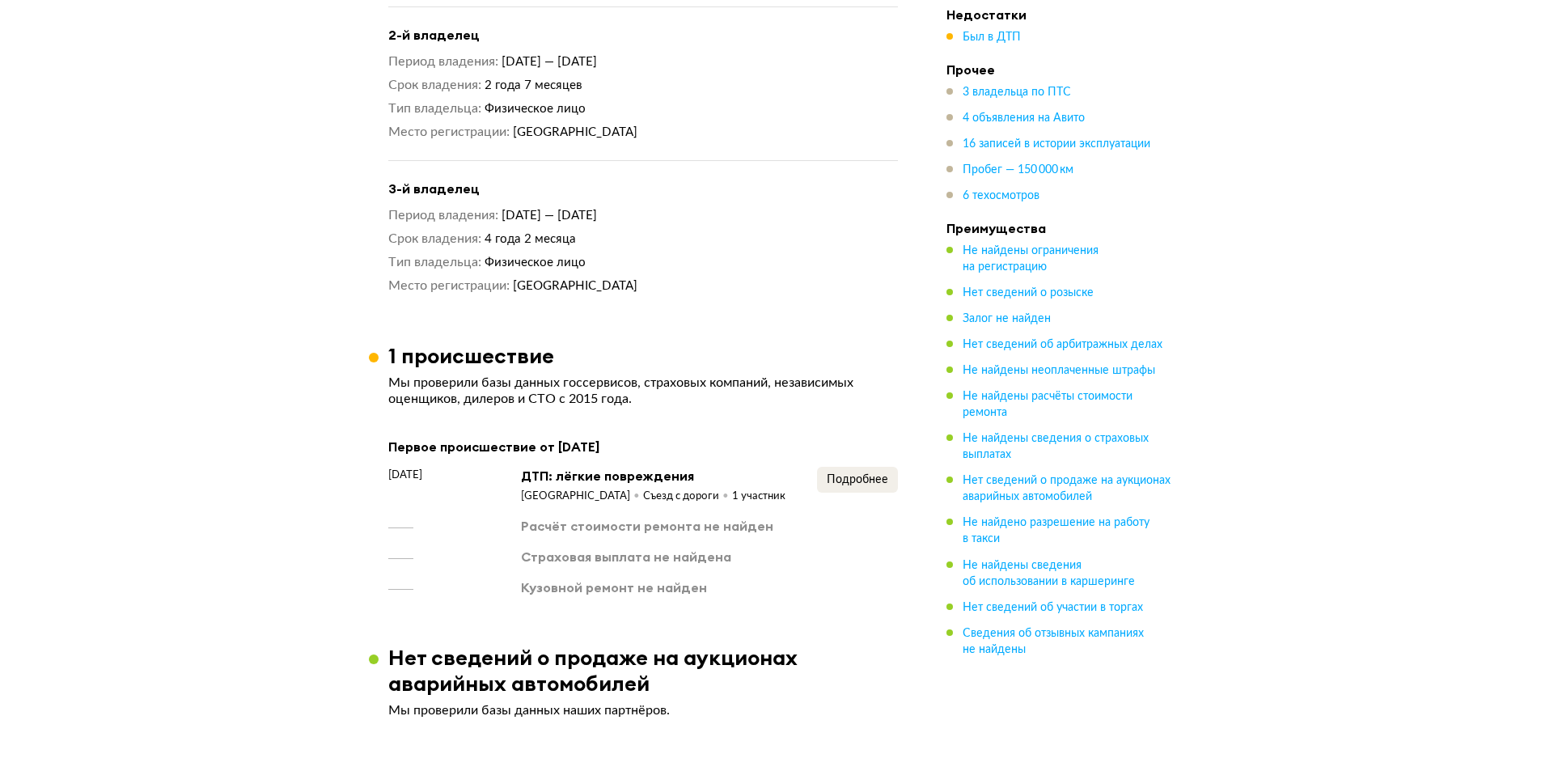
scroll to position [2137, 0]
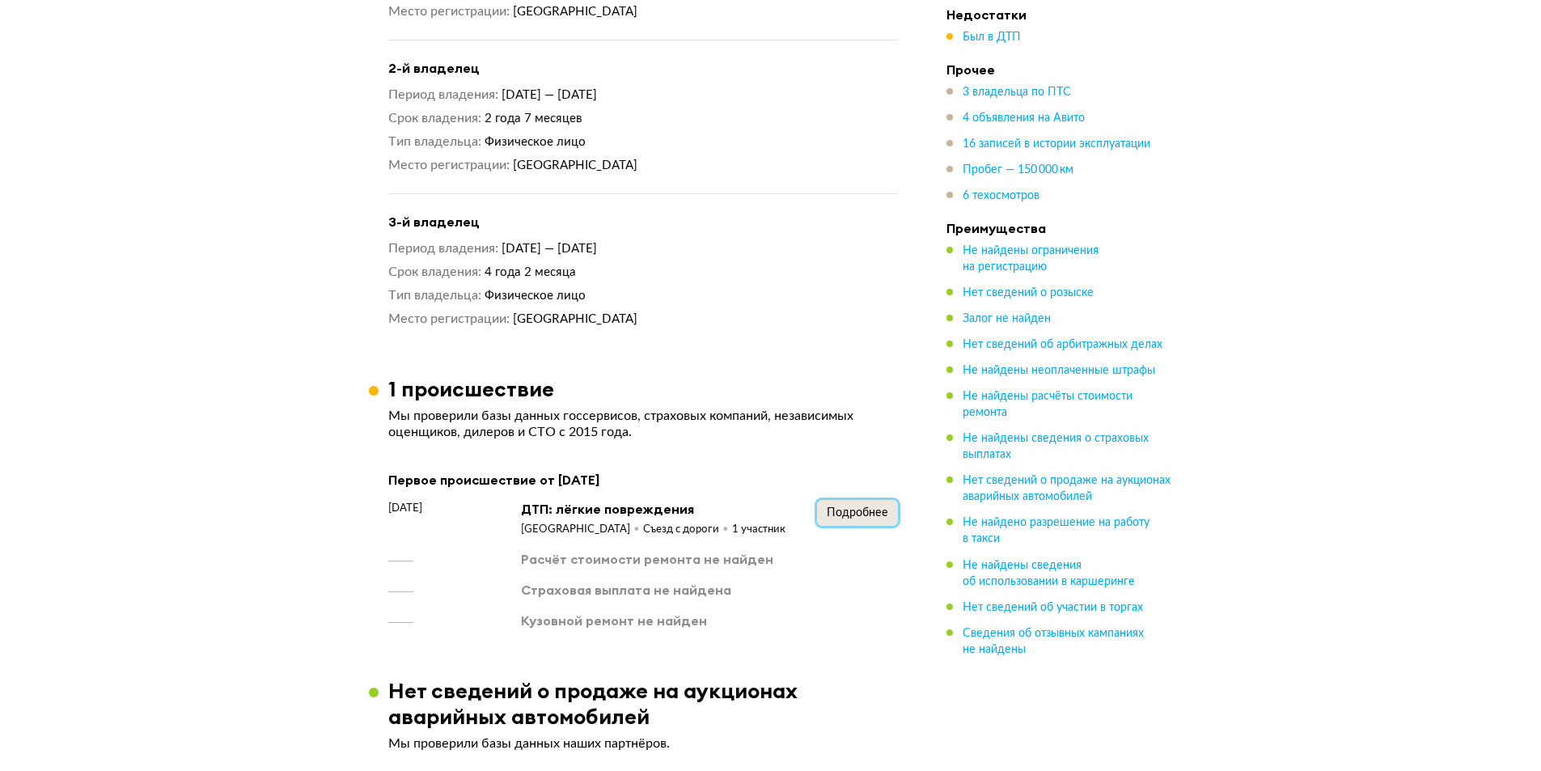
click at [852, 507] on span "Подробнее" at bounding box center [857, 512] width 61 height 11
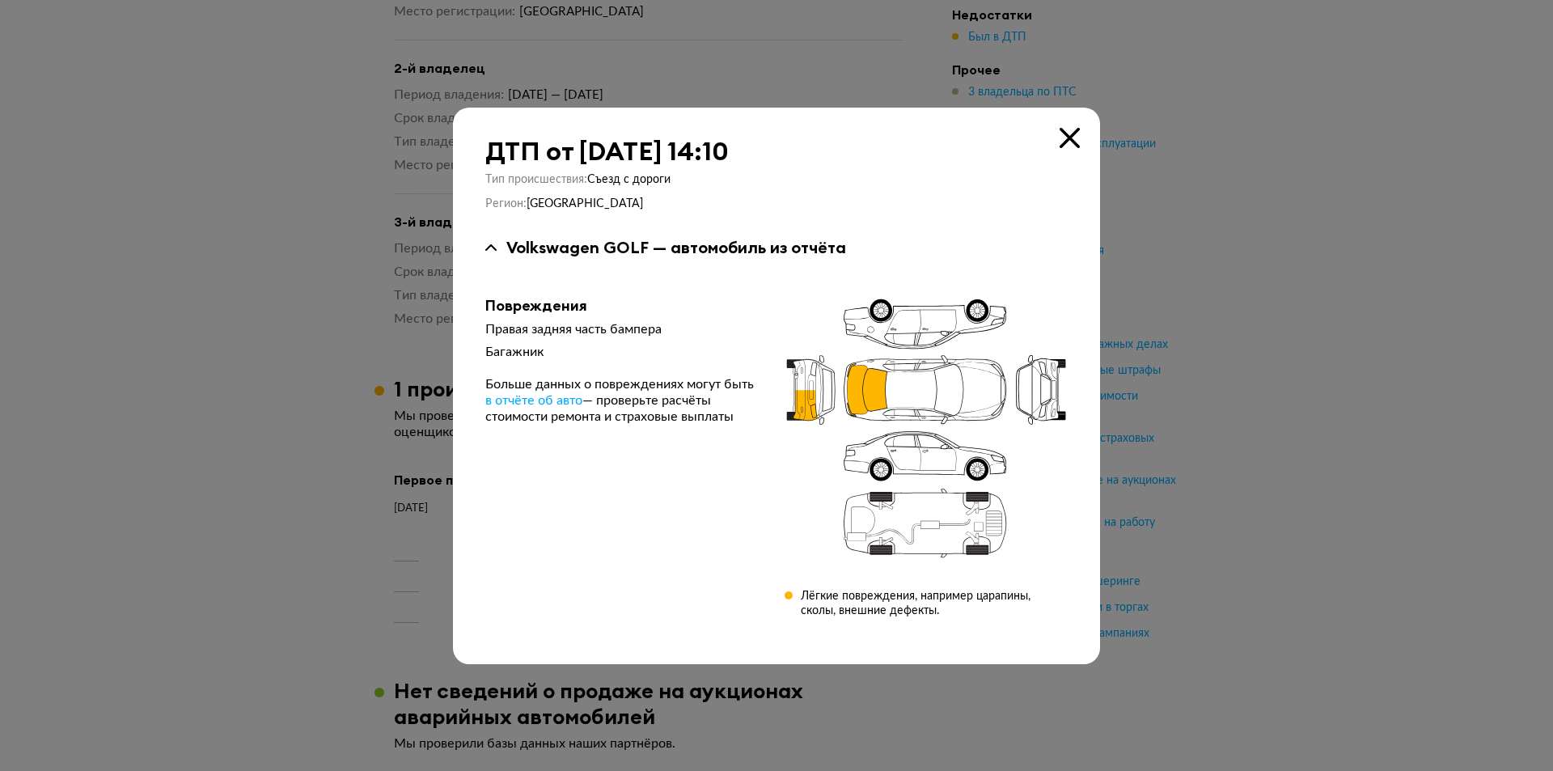
click at [1055, 147] on div "ДТП от 24 декабря 2021 года в 14:10" at bounding box center [776, 151] width 582 height 29
click at [1065, 141] on icon at bounding box center [1069, 138] width 20 height 20
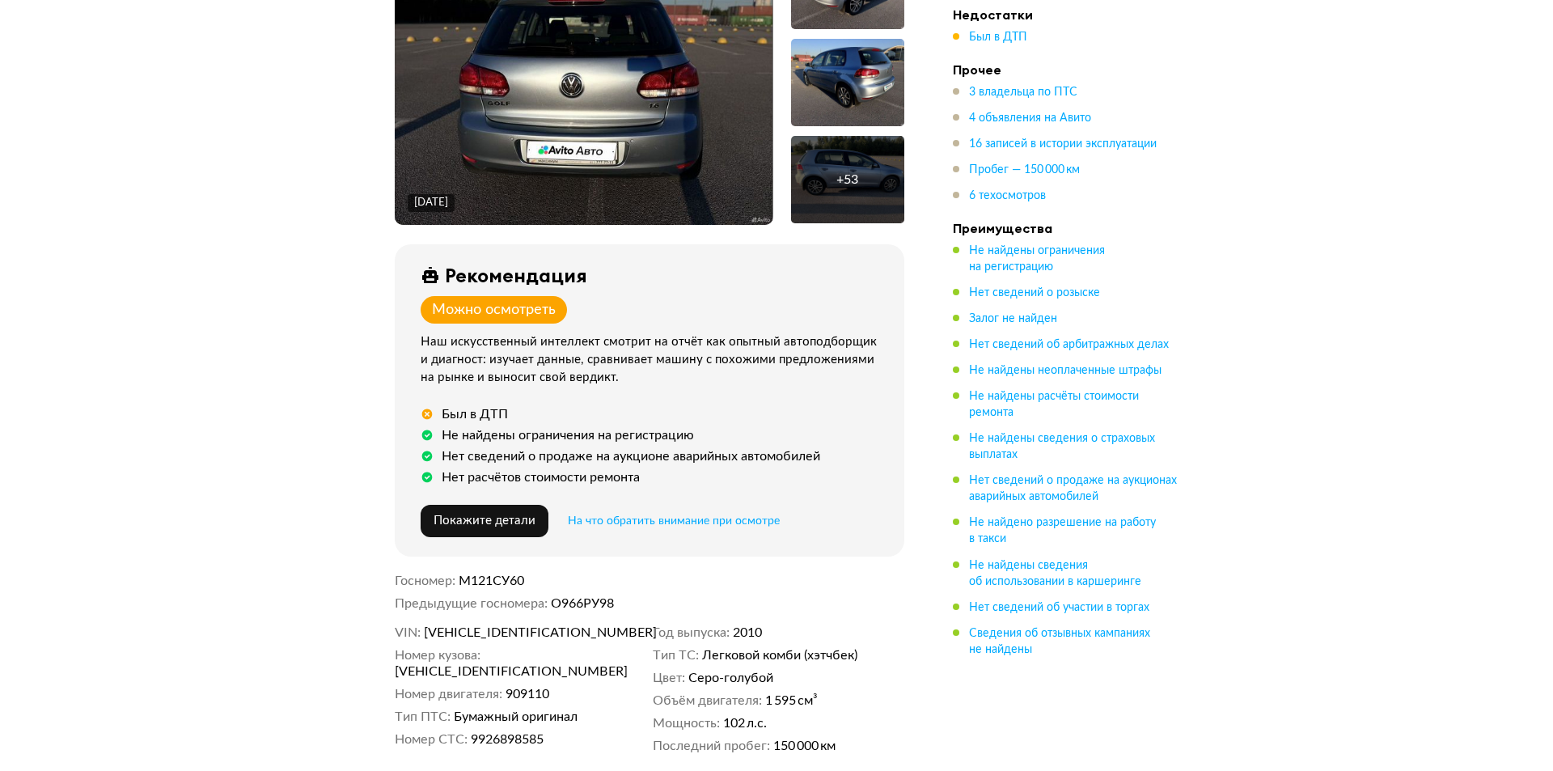
scroll to position [519, 0]
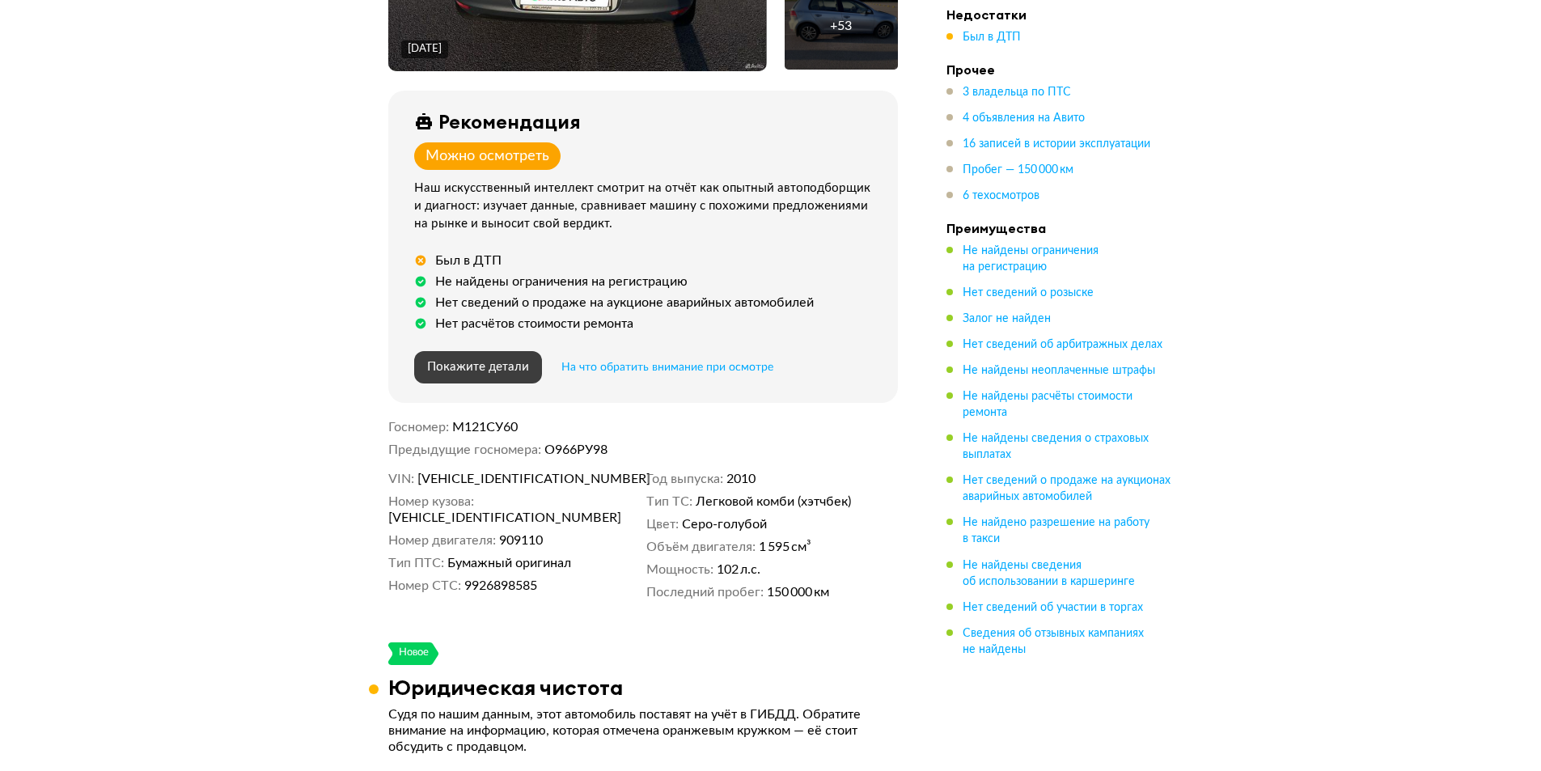
click at [484, 361] on span "Покажите детали" at bounding box center [478, 367] width 102 height 12
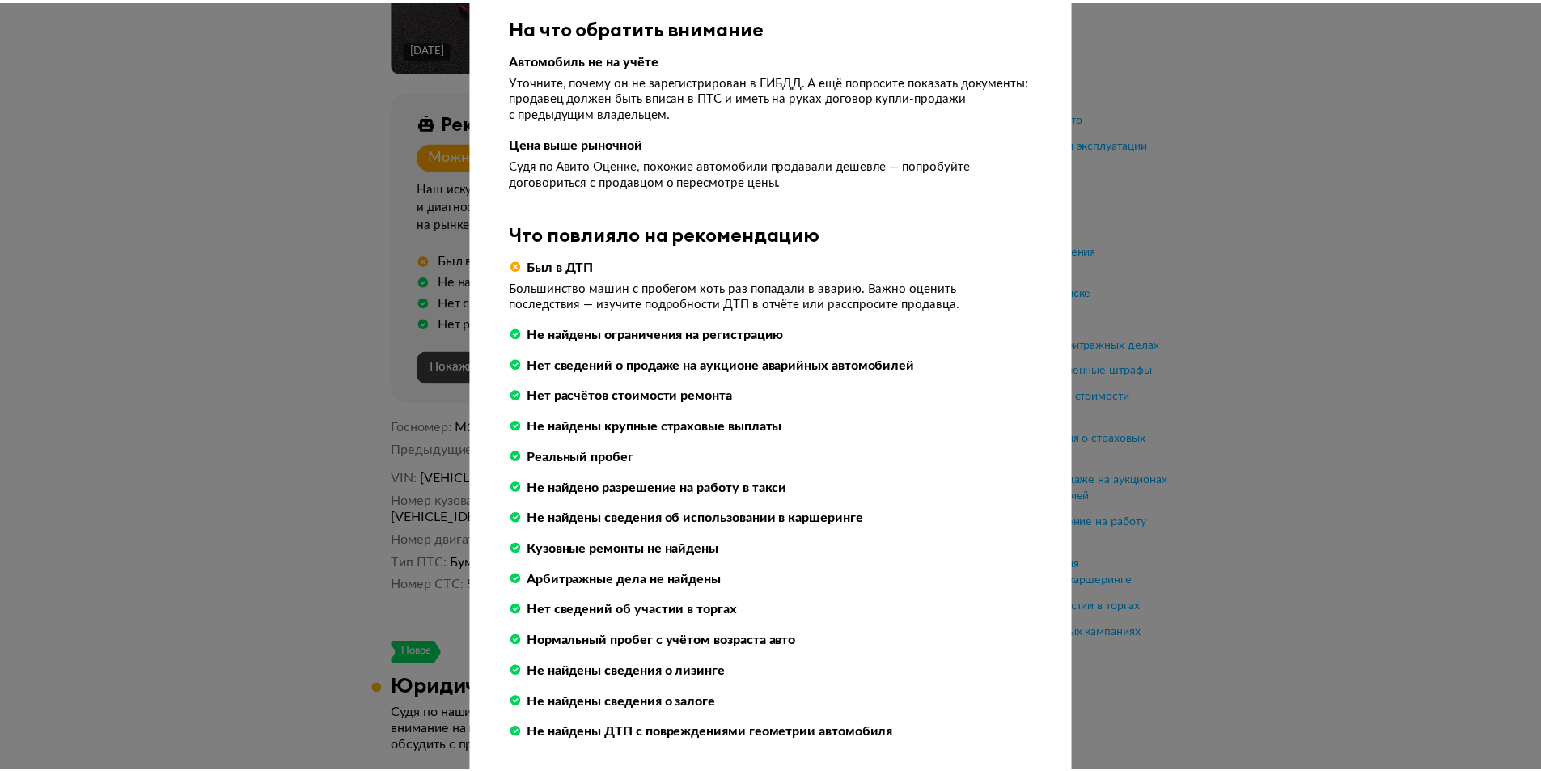
scroll to position [404, 0]
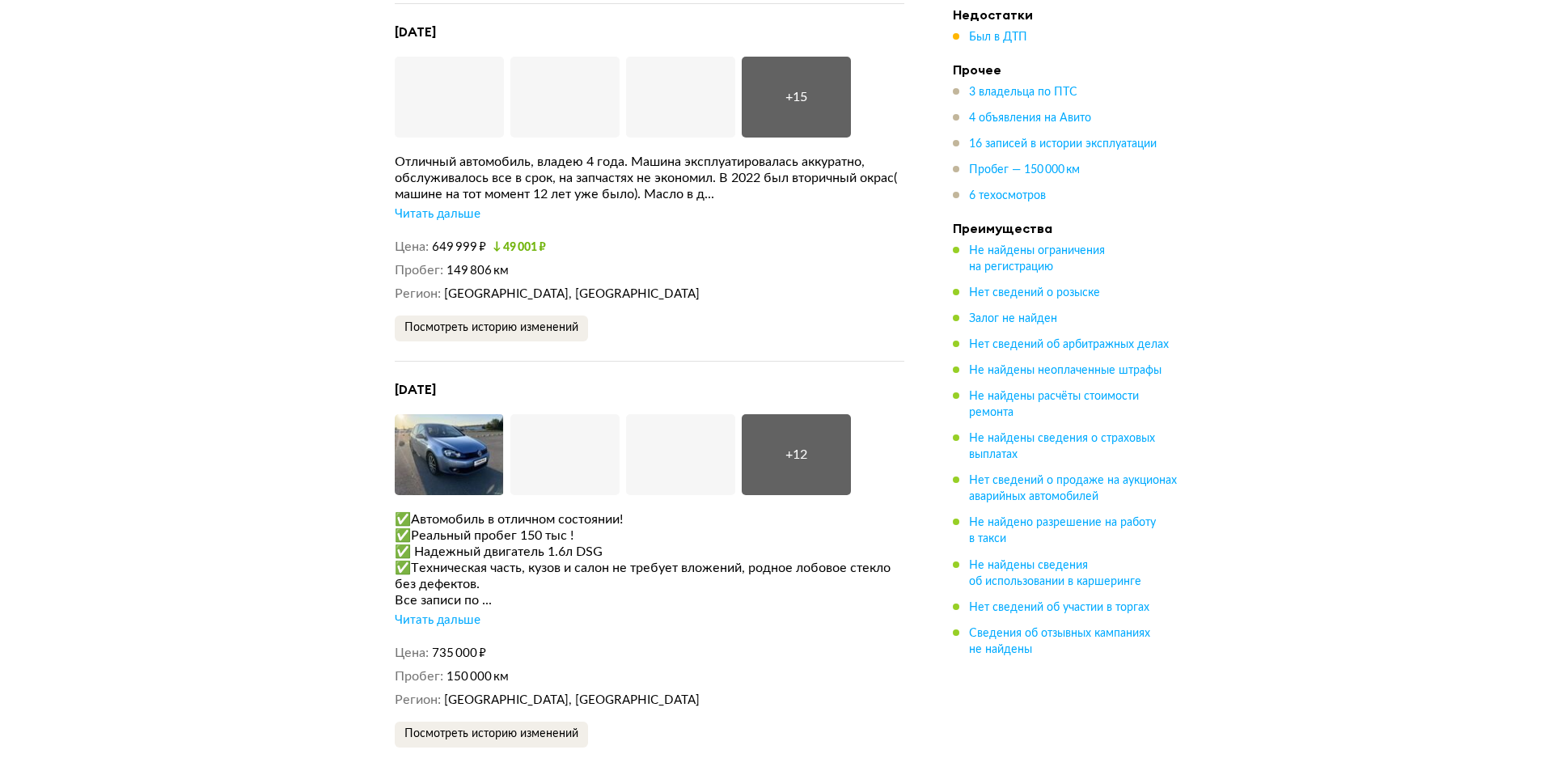
scroll to position [4401, 0]
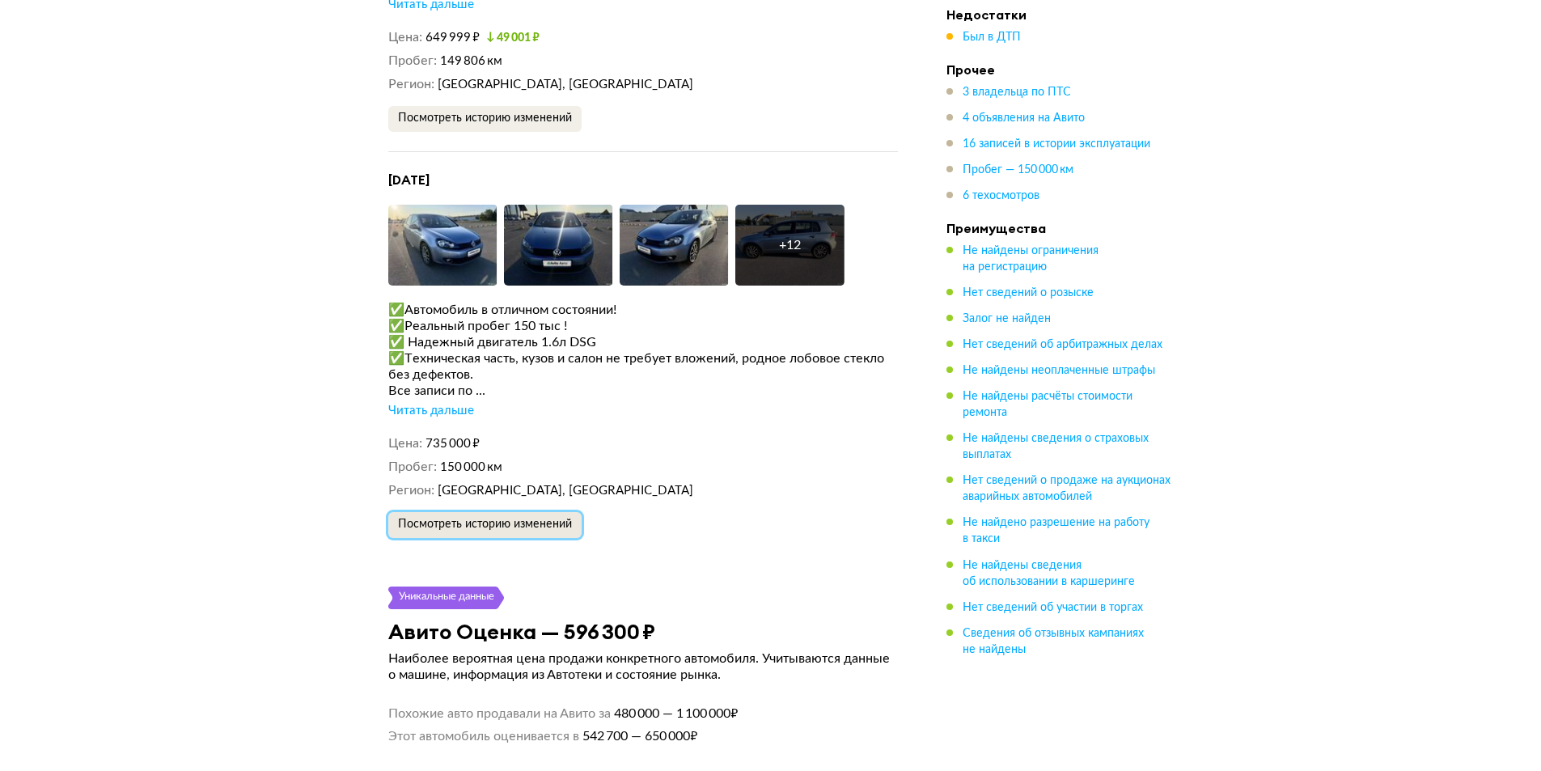
click at [461, 518] on span "Посмотреть историю изменений" at bounding box center [485, 523] width 174 height 11
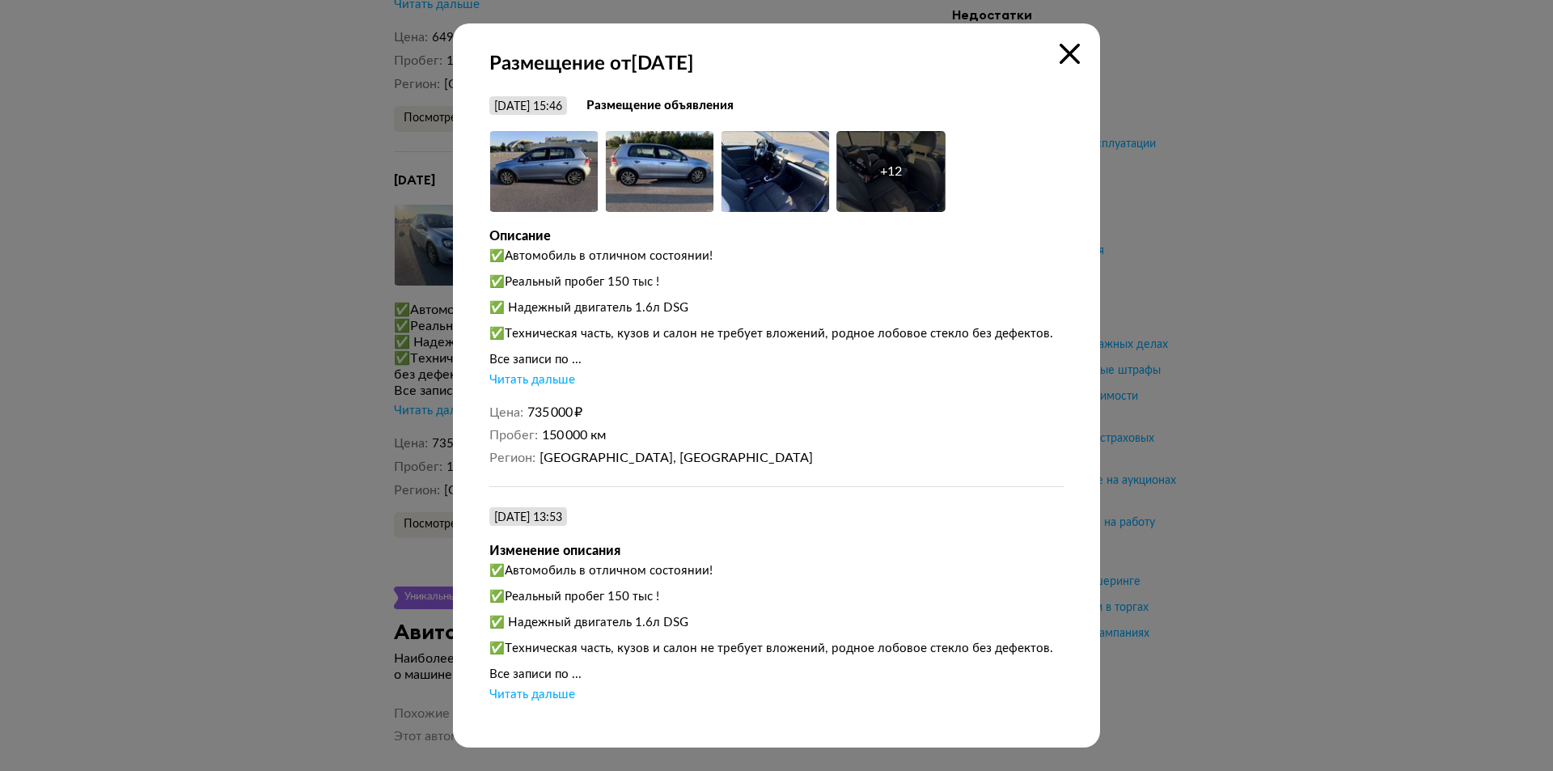
click at [531, 695] on div "Читать дальше" at bounding box center [532, 695] width 86 height 16
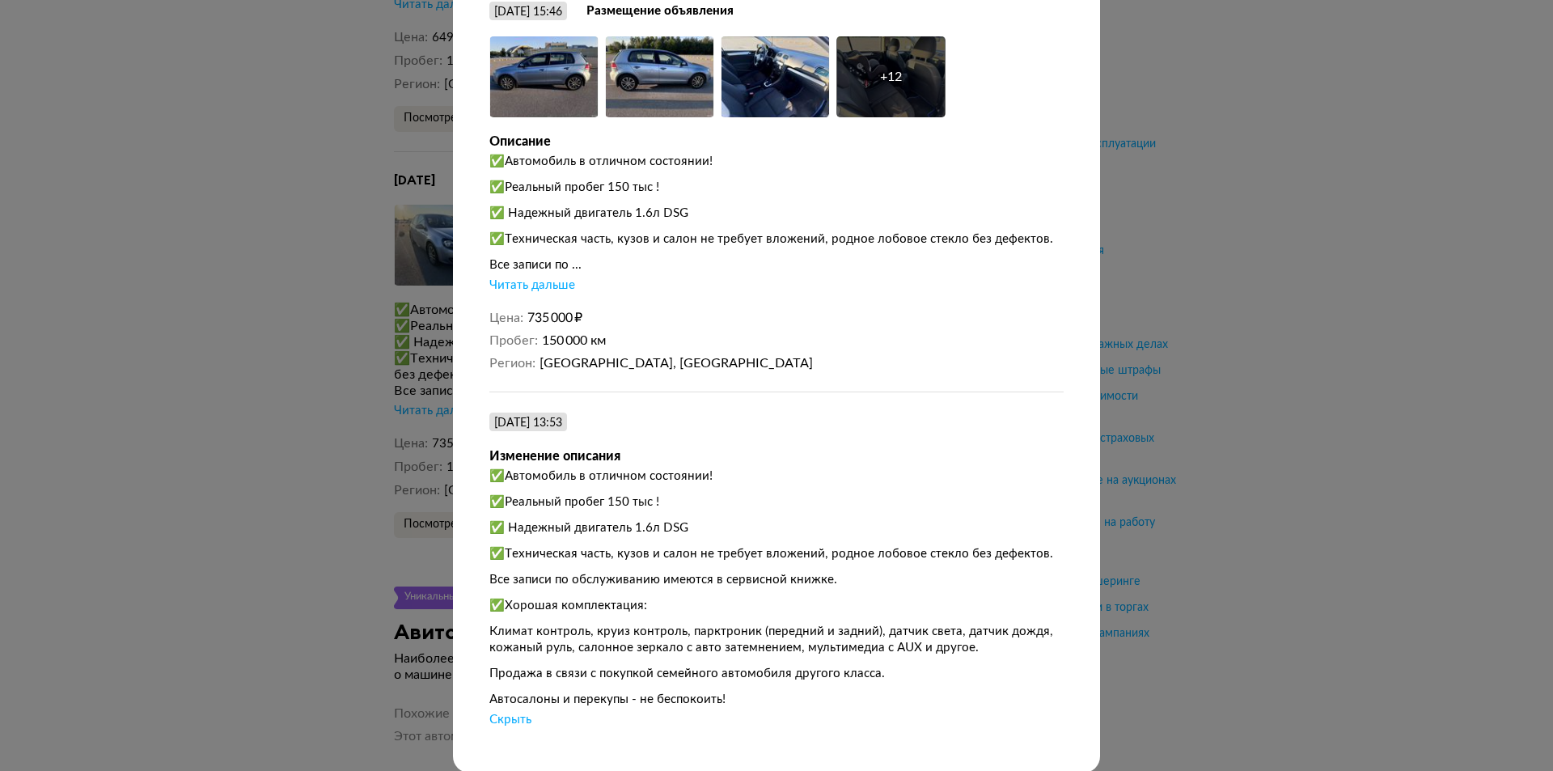
scroll to position [110, 0]
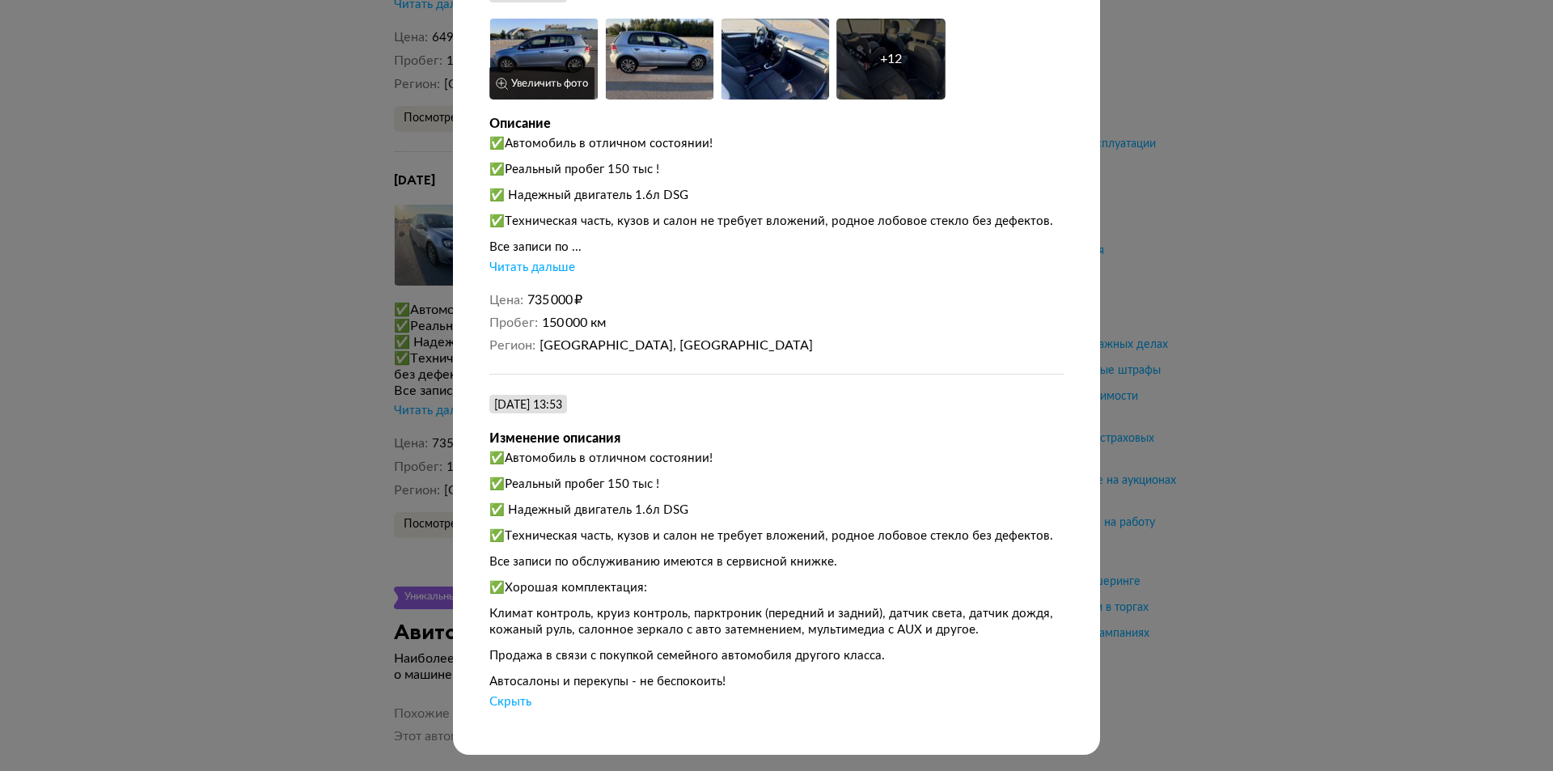
click at [563, 46] on img at bounding box center [543, 59] width 109 height 81
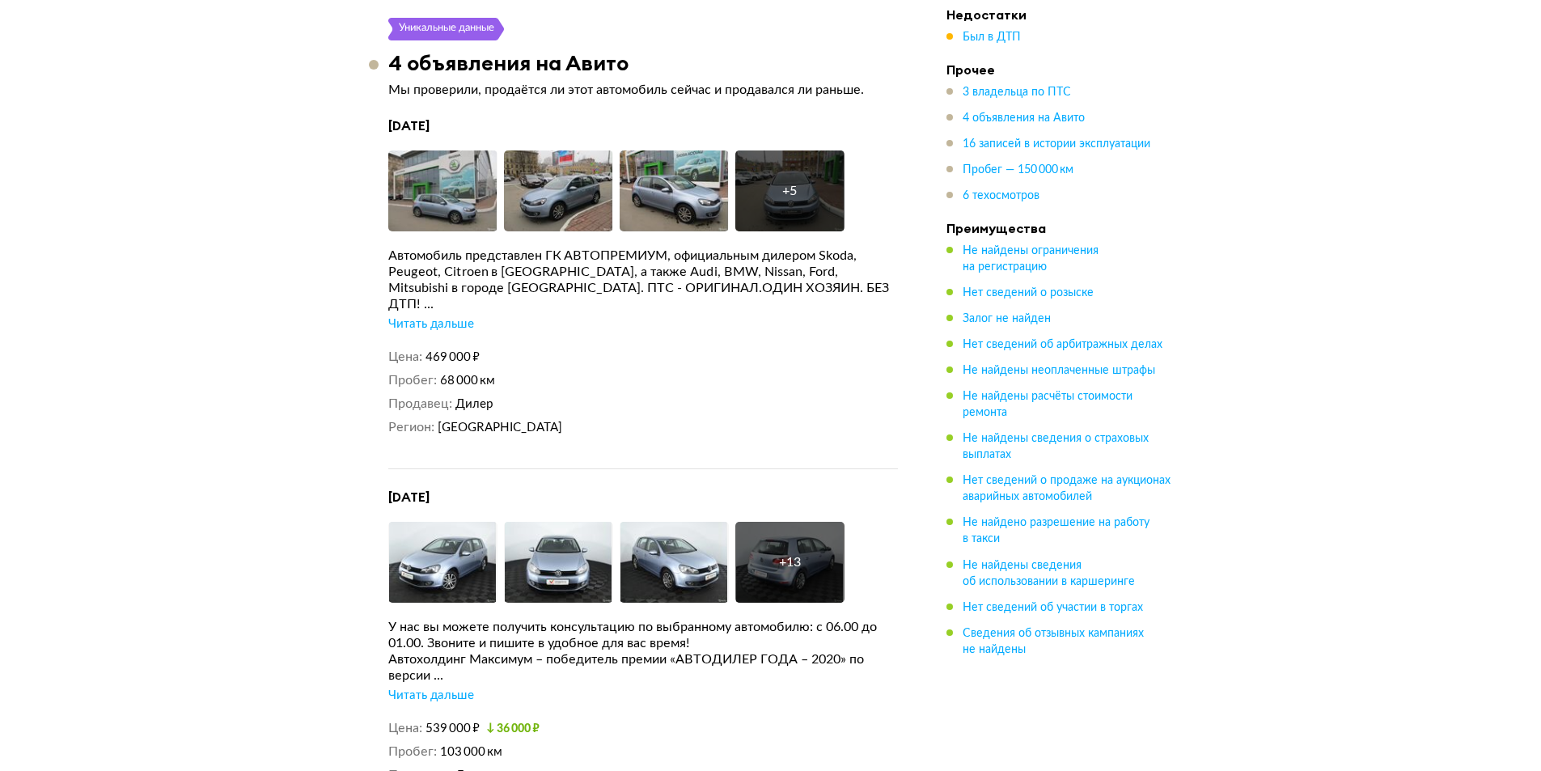
scroll to position [3235, 0]
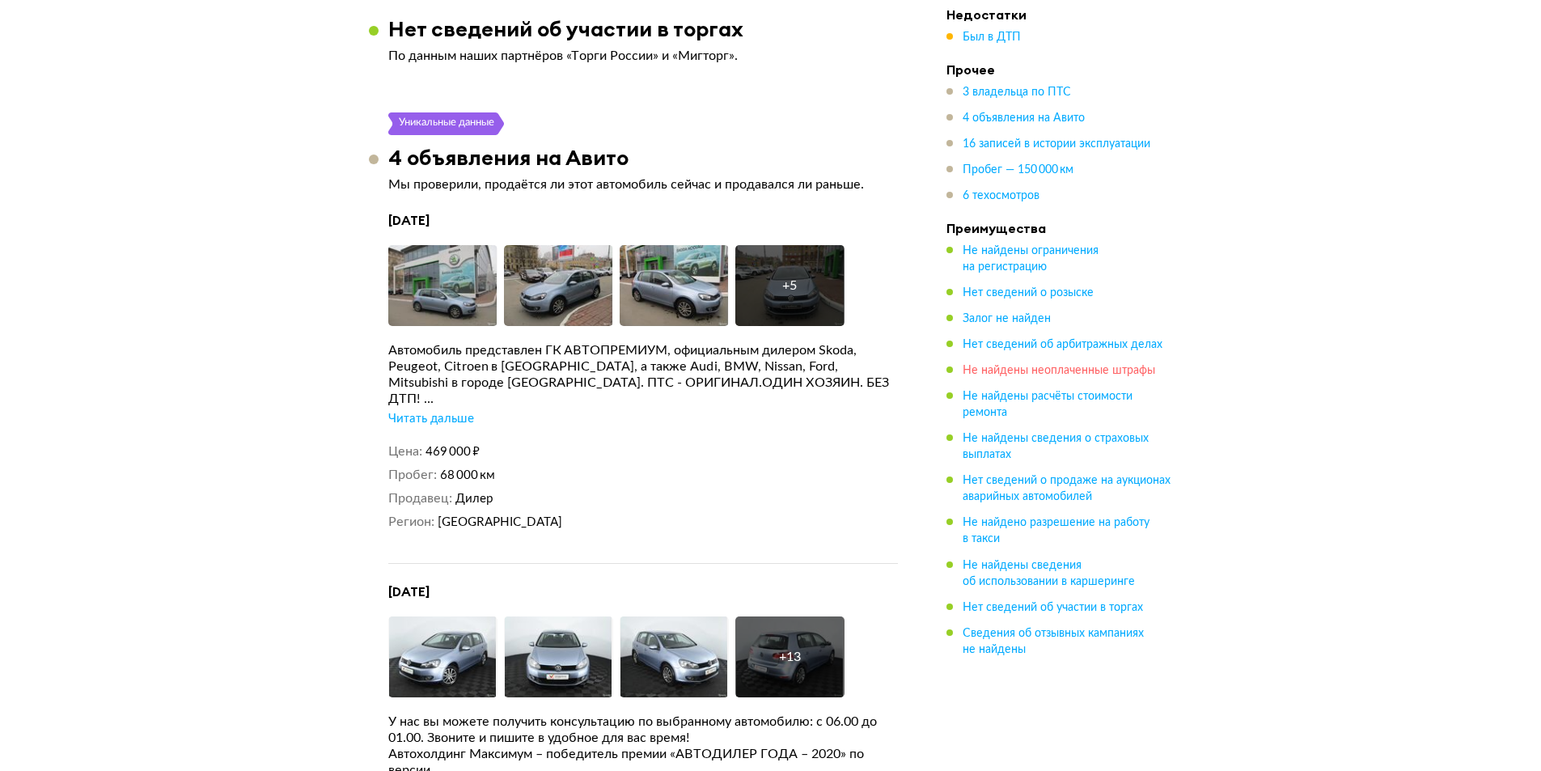
click at [1055, 376] on span "Не найдены неоплаченные штрафы" at bounding box center [1058, 370] width 192 height 11
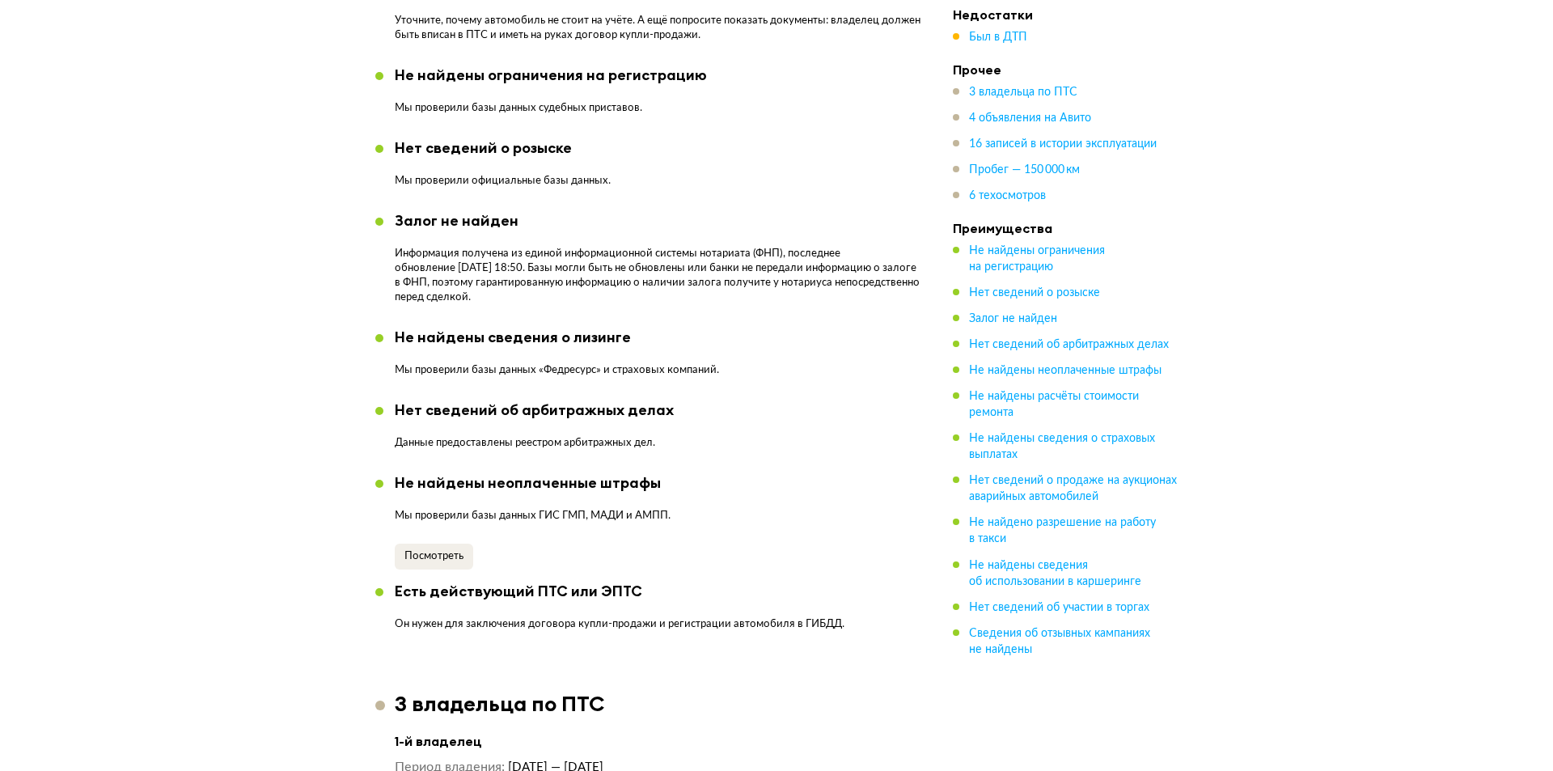
scroll to position [1317, 0]
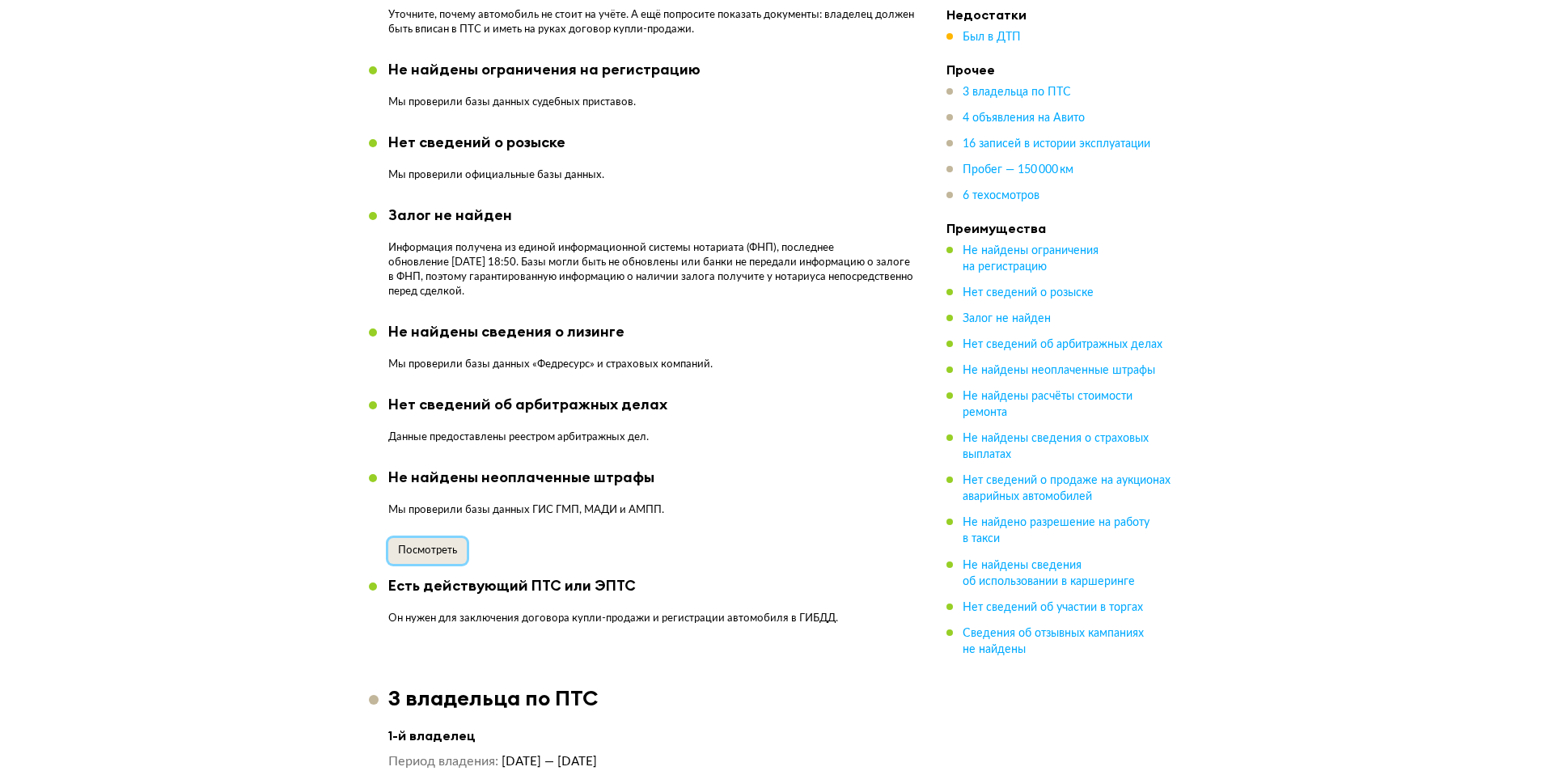
click at [447, 545] on span "Посмотреть" at bounding box center [427, 550] width 59 height 11
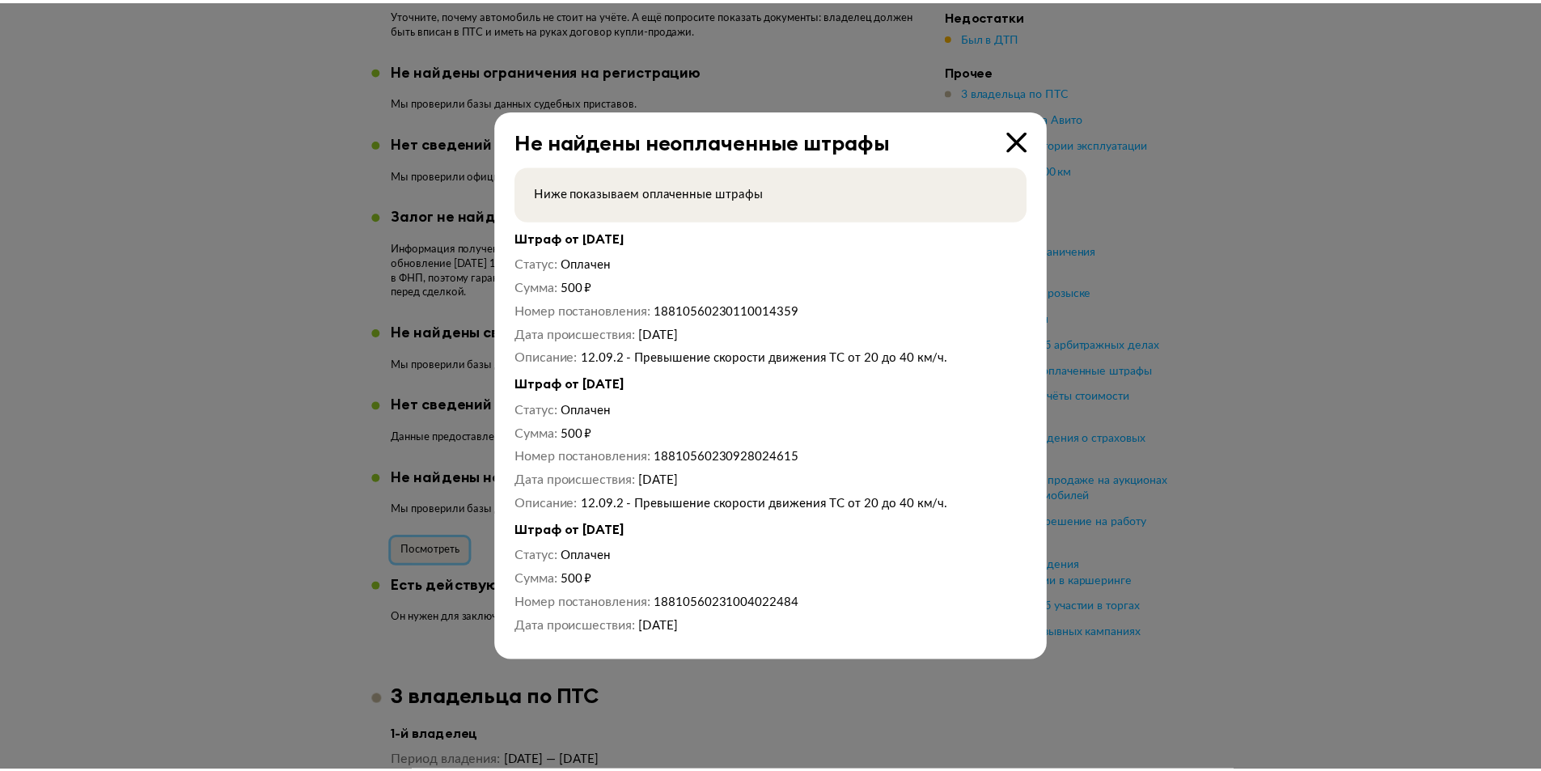
scroll to position [685, 0]
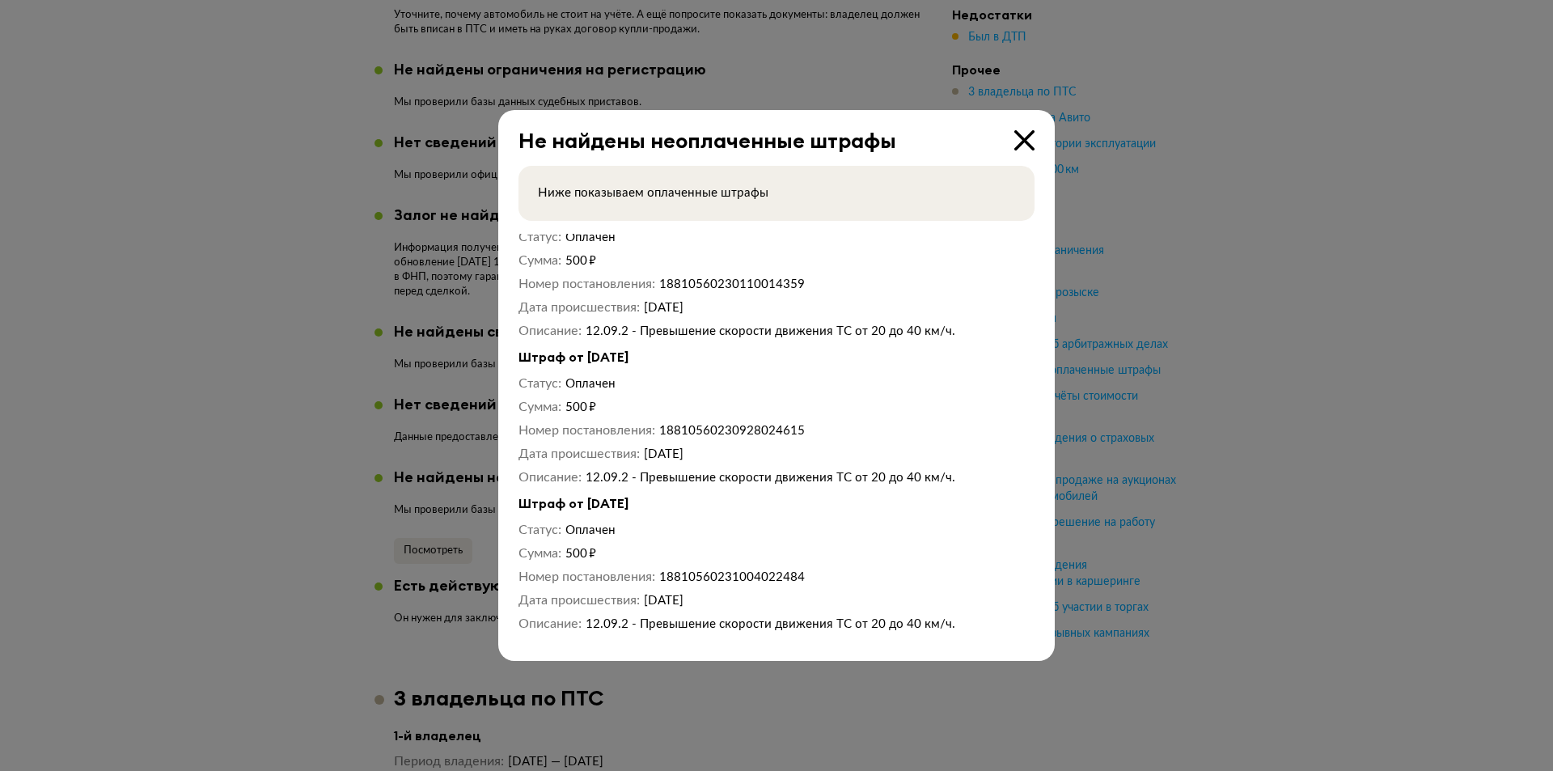
click at [1042, 124] on div "Не найдены неоплаченные штрафы Ниже показываем оплаченные штрафы Штраф от [DATE…" at bounding box center [776, 385] width 556 height 551
click at [1035, 133] on div "Не найдены неоплаченные штрафы" at bounding box center [768, 131] width 541 height 43
click at [1030, 137] on icon at bounding box center [1024, 140] width 20 height 20
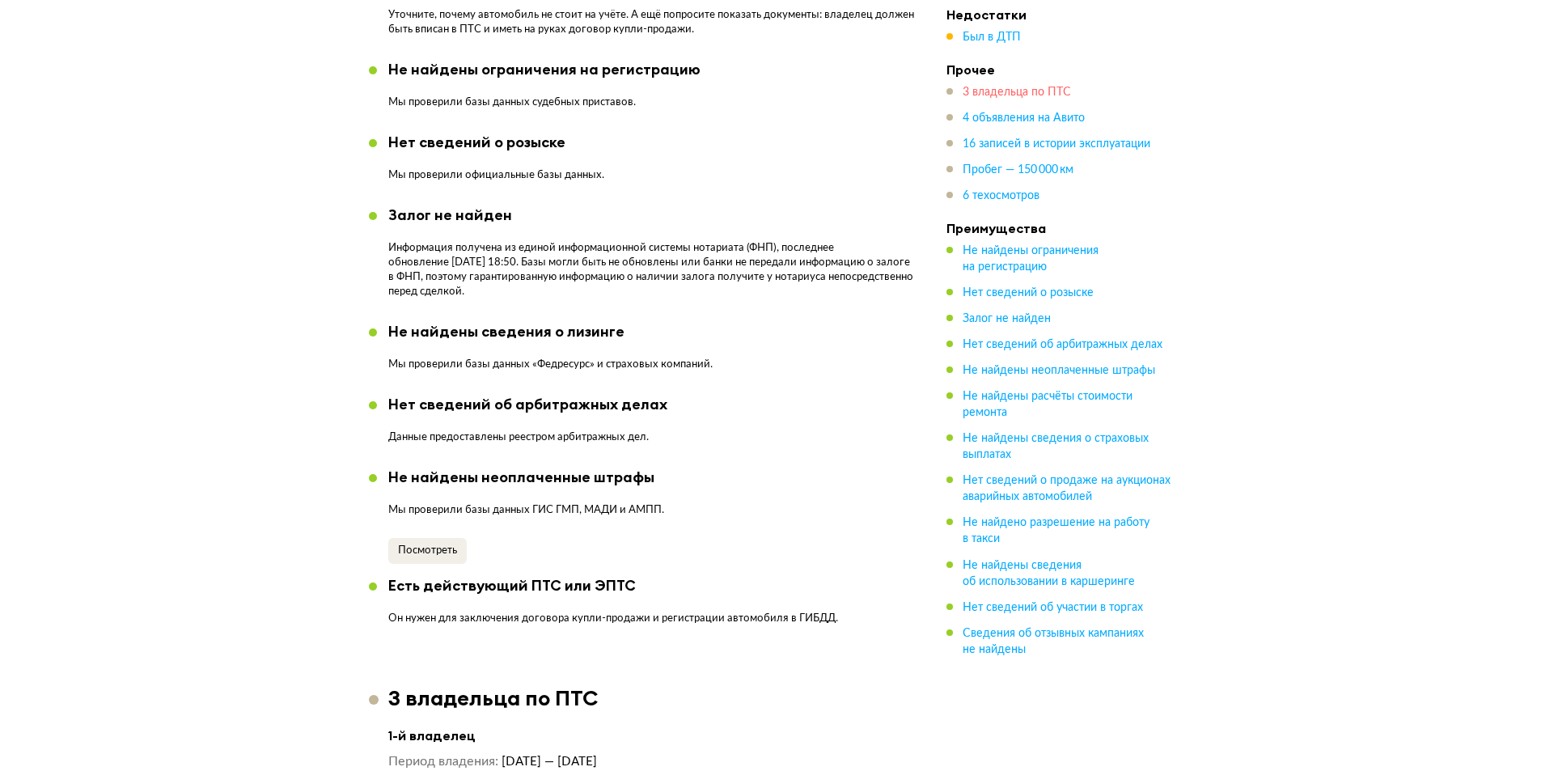
click at [1025, 95] on span "3 владельца по ПТС" at bounding box center [1016, 92] width 108 height 11
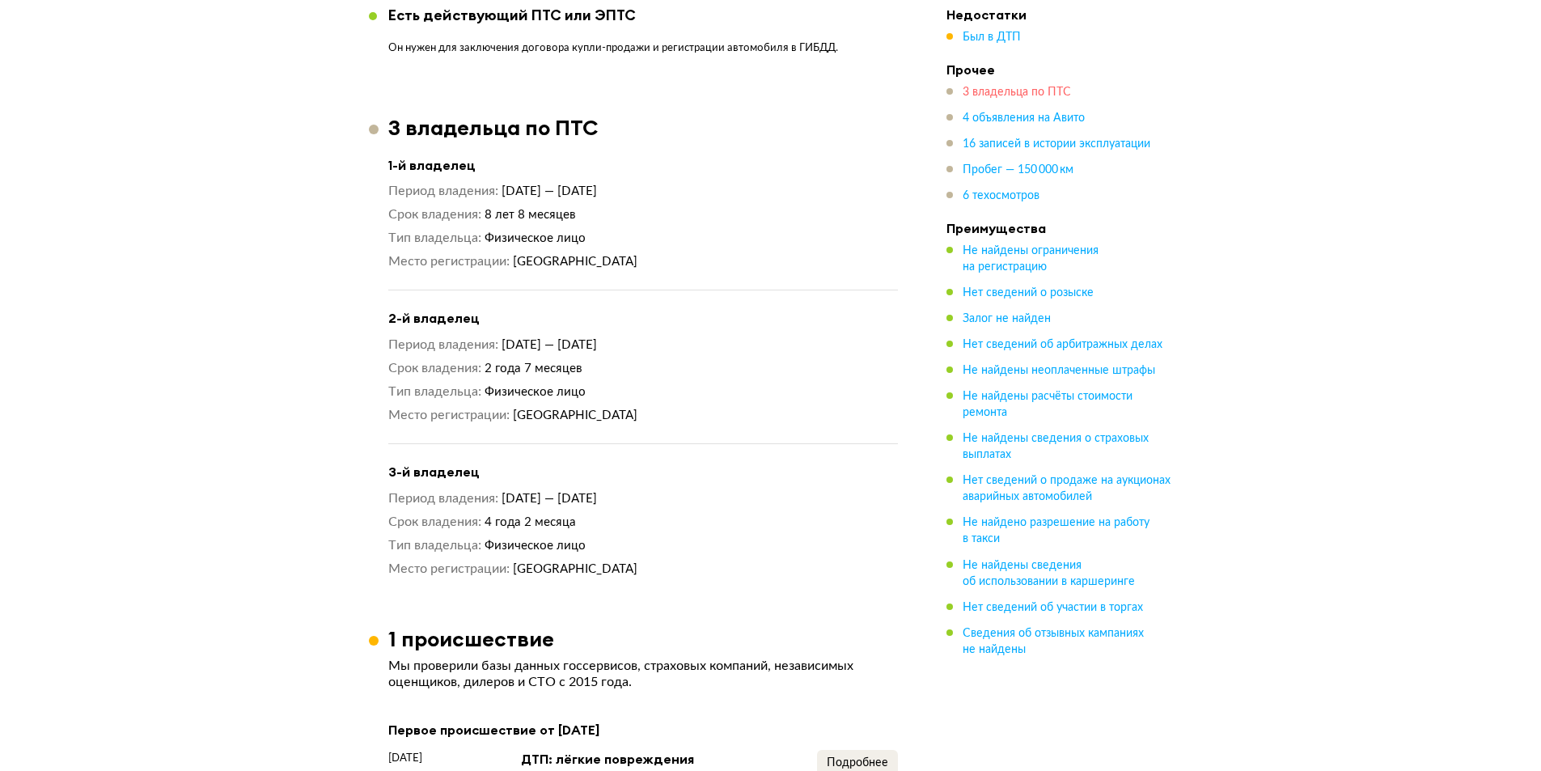
scroll to position [1914, 0]
